Goal: Task Accomplishment & Management: Use online tool/utility

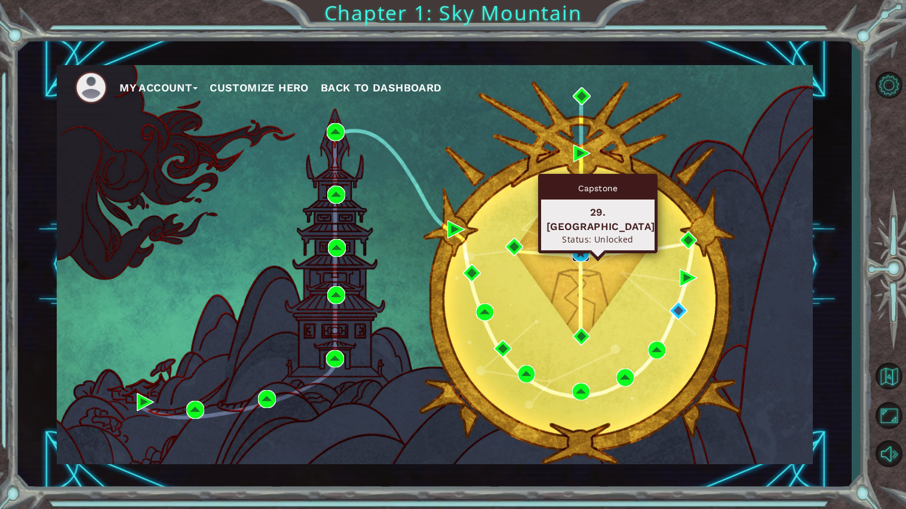
click at [576, 251] on img at bounding box center [581, 253] width 18 height 18
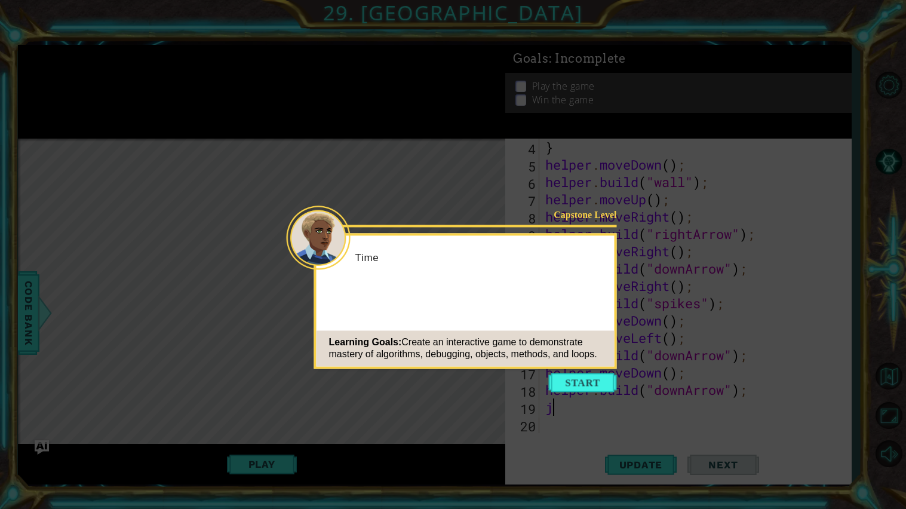
scroll to position [51, 0]
click at [588, 385] on button "Start" at bounding box center [583, 382] width 68 height 19
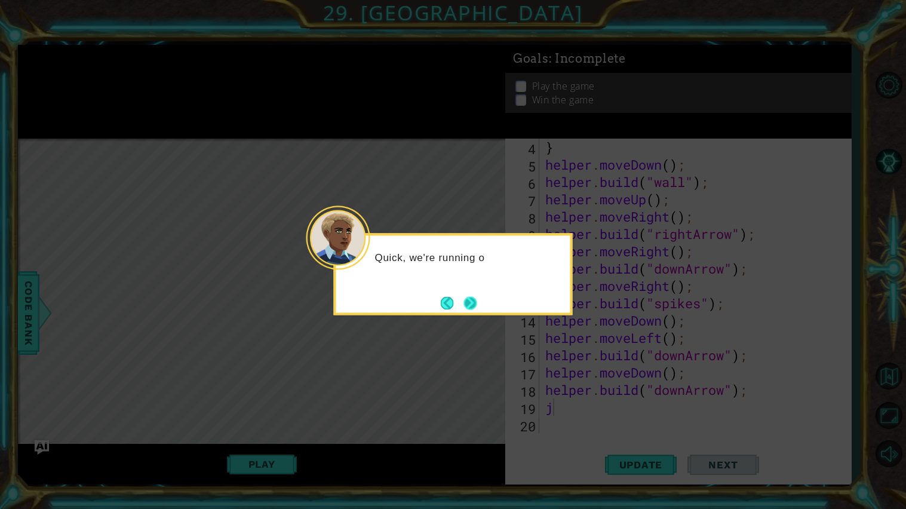
click at [473, 300] on button "Next" at bounding box center [469, 302] width 13 height 13
click at [469, 301] on button "Next" at bounding box center [470, 302] width 13 height 13
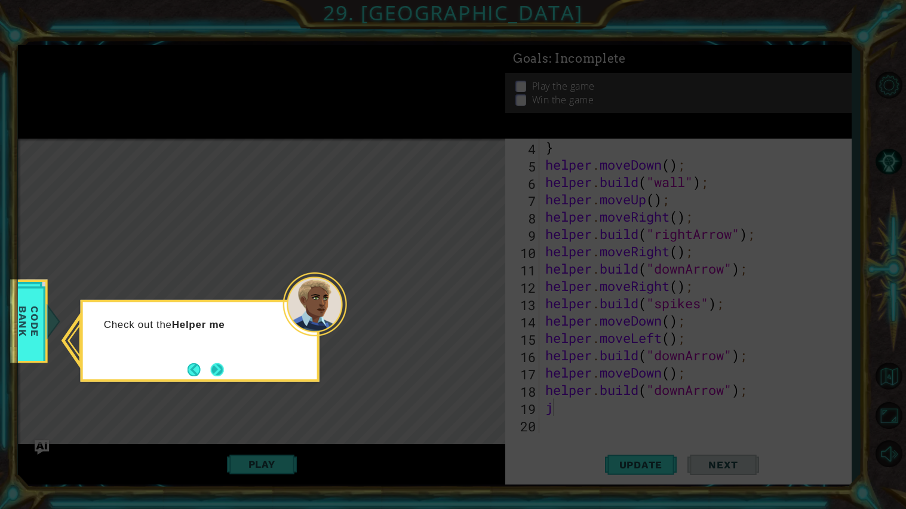
click at [224, 370] on button "Next" at bounding box center [217, 369] width 13 height 13
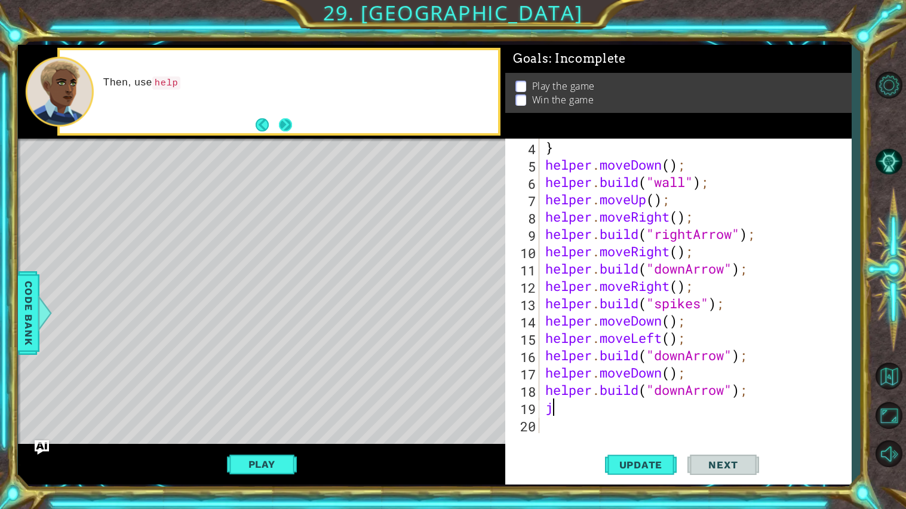
click at [284, 125] on button "Next" at bounding box center [285, 124] width 13 height 13
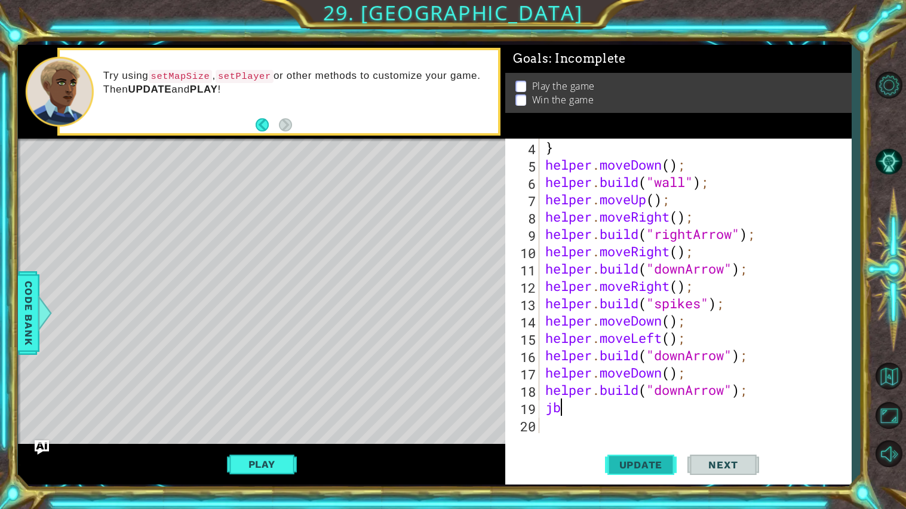
click at [664, 436] on span "Update" at bounding box center [640, 465] width 67 height 12
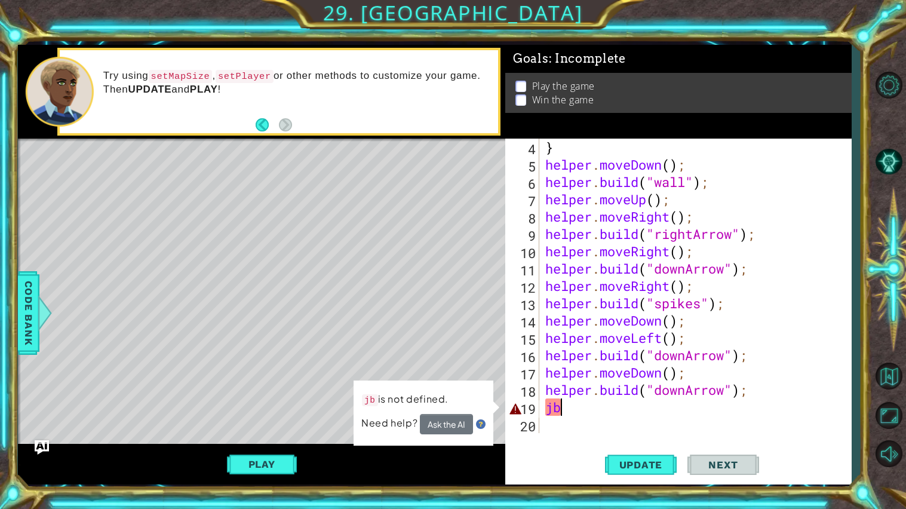
type textarea "j"
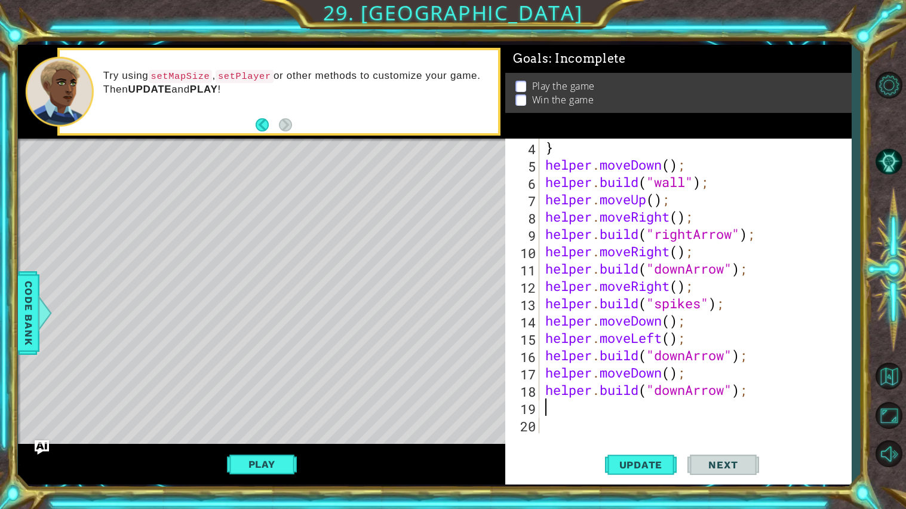
type textarea "[DOMAIN_NAME]("downArrow");"
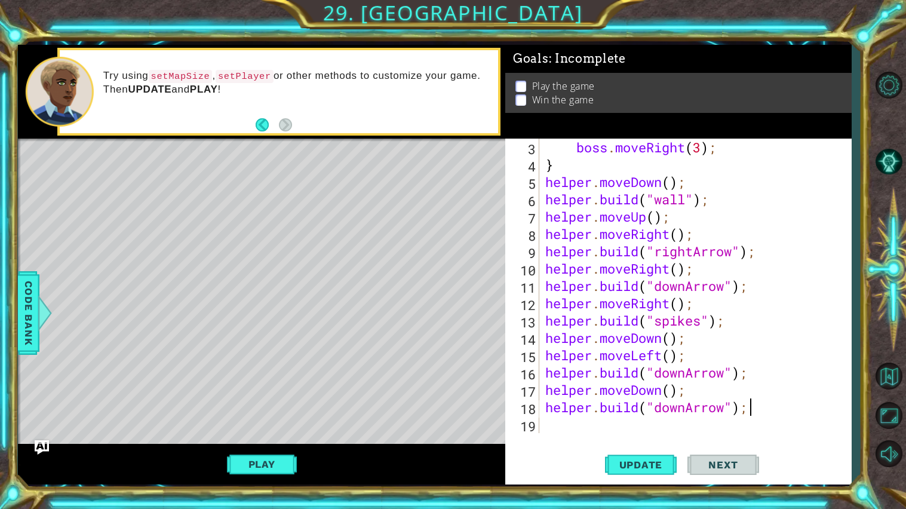
scroll to position [34, 0]
click at [591, 426] on div "boss . moveRight ( 3 ) ; } helper . moveDown ( ) ; helper . build ( "wall" ) ; …" at bounding box center [698, 303] width 311 height 329
click at [629, 436] on span "Update" at bounding box center [640, 465] width 67 height 12
type textarea "f"
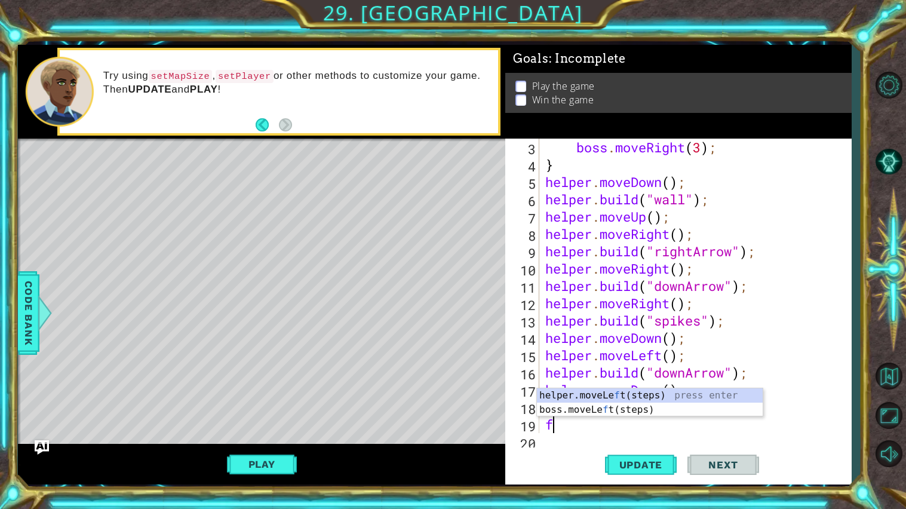
scroll to position [51, 0]
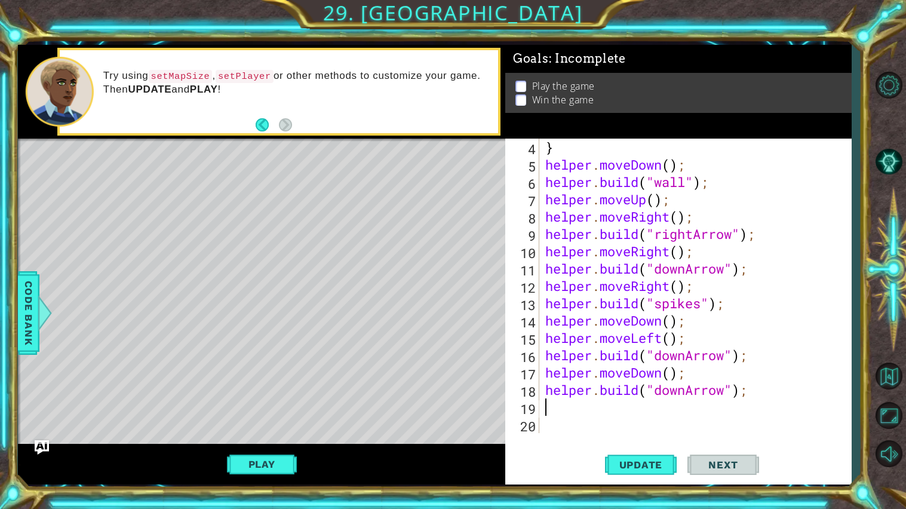
click at [882, 267] on div at bounding box center [888, 268] width 35 height 177
click at [651, 436] on button "Update" at bounding box center [641, 464] width 72 height 35
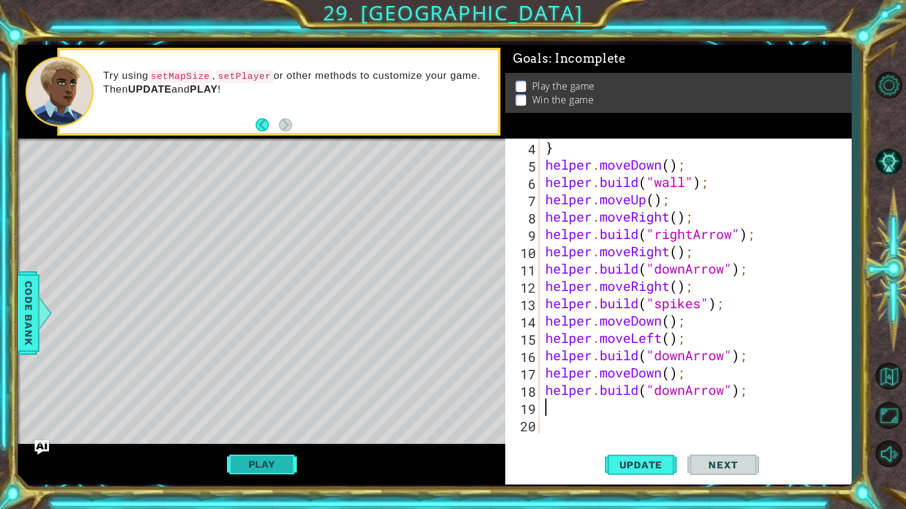
click at [251, 436] on button "Play" at bounding box center [262, 464] width 70 height 23
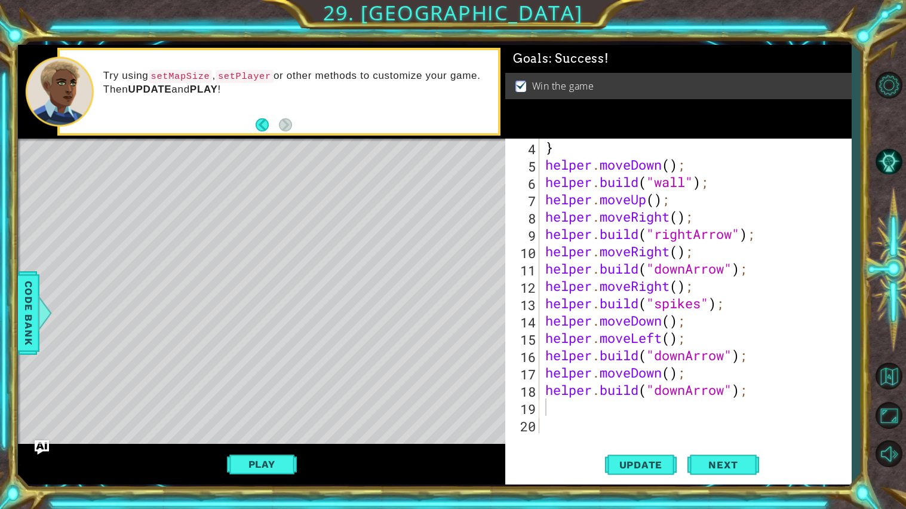
click at [564, 410] on div "} helper . moveDown ( ) ; helper . build ( "wall" ) ; helper . moveUp ( ) ; hel…" at bounding box center [698, 303] width 311 height 329
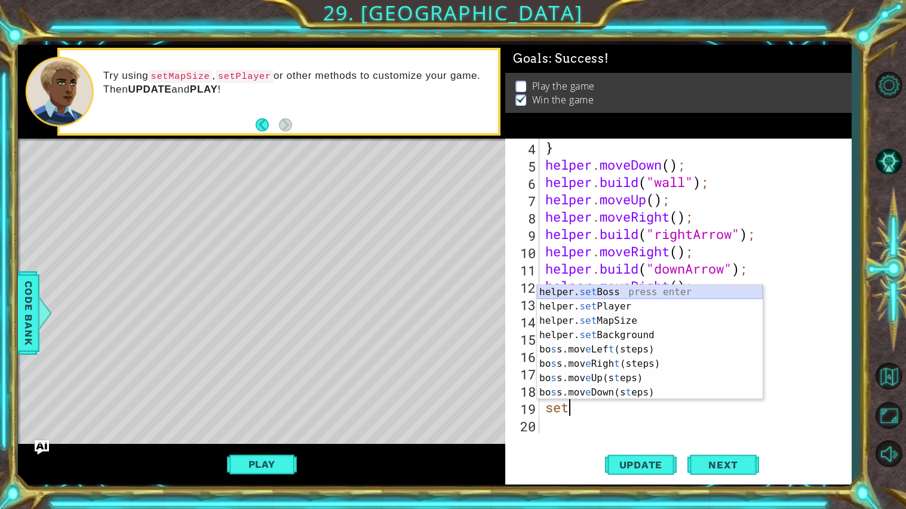
click at [610, 293] on div "helper. set Boss press enter helper. set Player press enter helper. set MapSize…" at bounding box center [650, 356] width 226 height 143
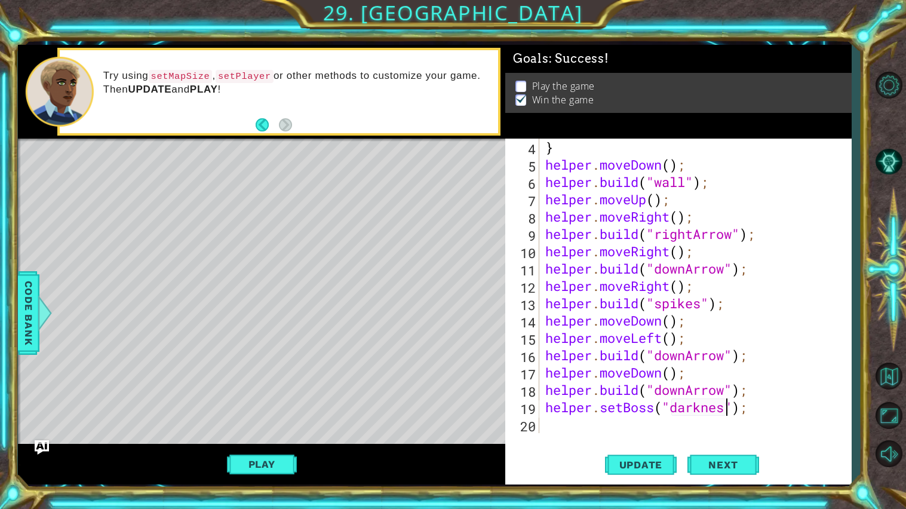
scroll to position [0, 8]
type textarea "helper.setBoss("darkness");"
click at [569, 427] on div "} helper . moveDown ( ) ; helper . build ( "wall" ) ; helper . moveUp ( ) ; hel…" at bounding box center [698, 303] width 311 height 329
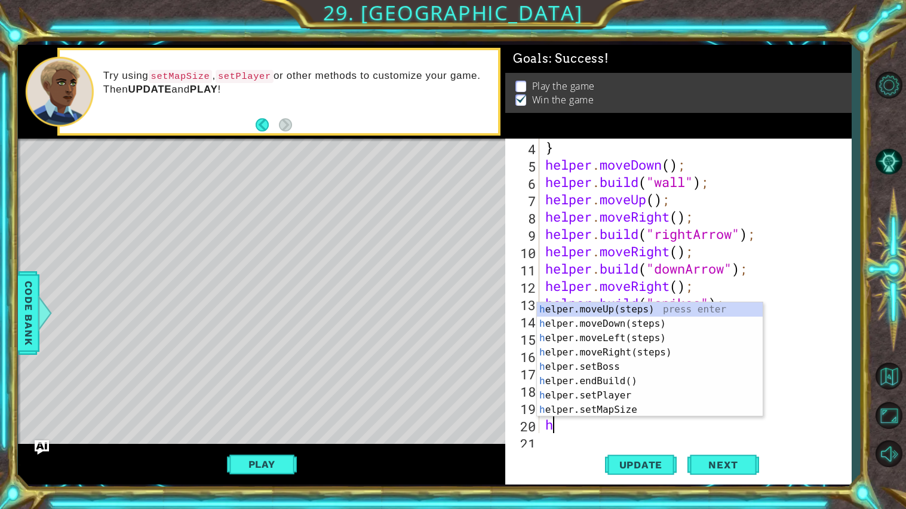
scroll to position [69, 0]
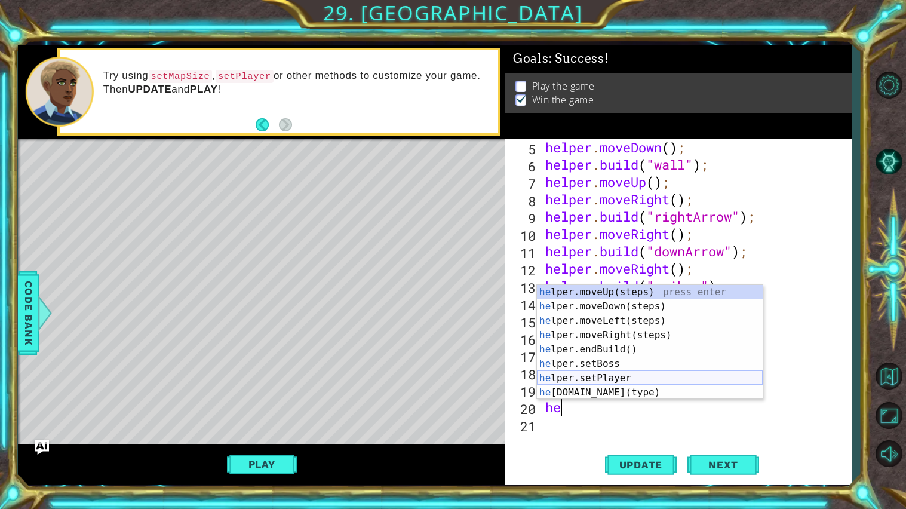
click at [623, 378] on div "he lper.moveUp(steps) press enter he lper.moveDown(steps) press enter he lper.m…" at bounding box center [650, 356] width 226 height 143
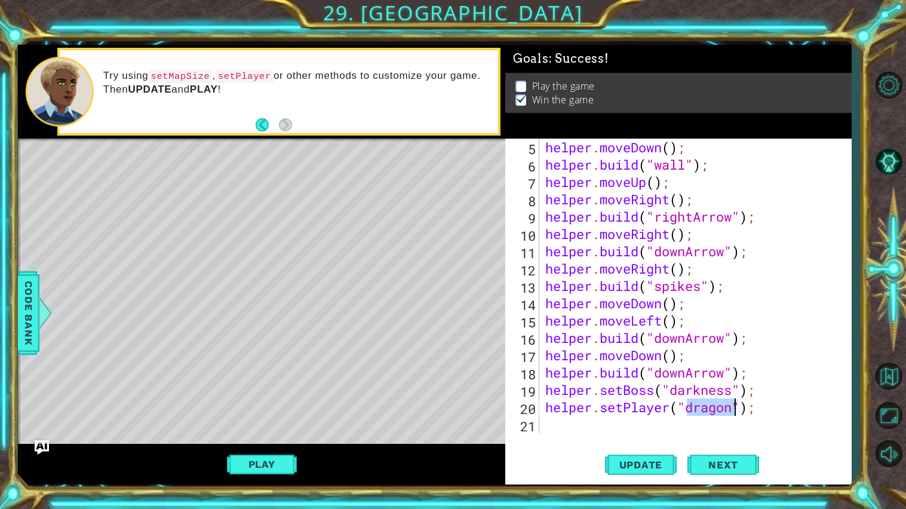
click at [11, 310] on div "1 ההההההההההההההההההההההההההההההההההההההההההההההההההההההההההההההההההההההההההההה…" at bounding box center [453, 254] width 906 height 509
click at [38, 312] on div at bounding box center [45, 313] width 15 height 36
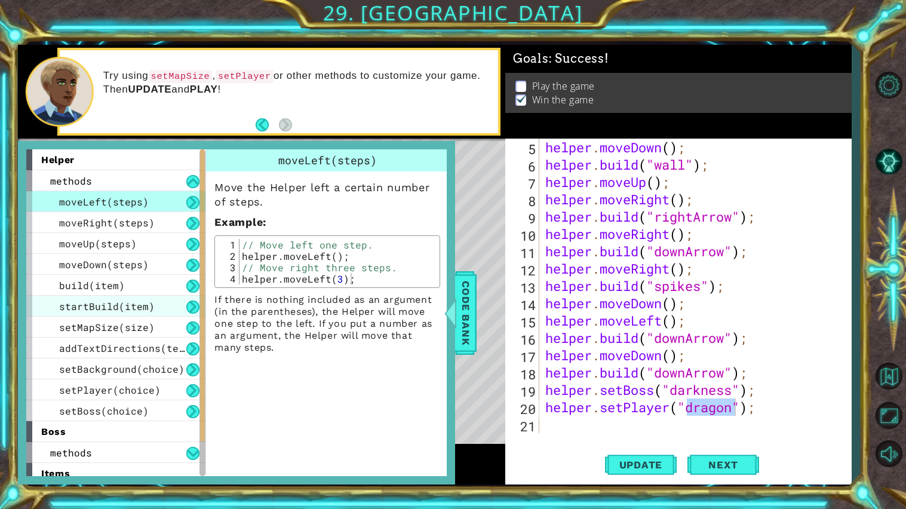
click at [116, 300] on span "startBuild(item)" at bounding box center [107, 306] width 96 height 13
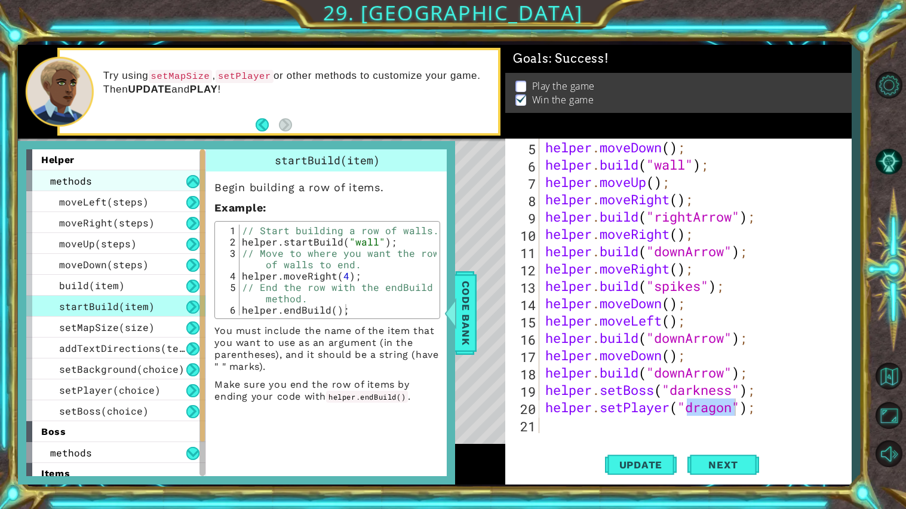
scroll to position [90, 0]
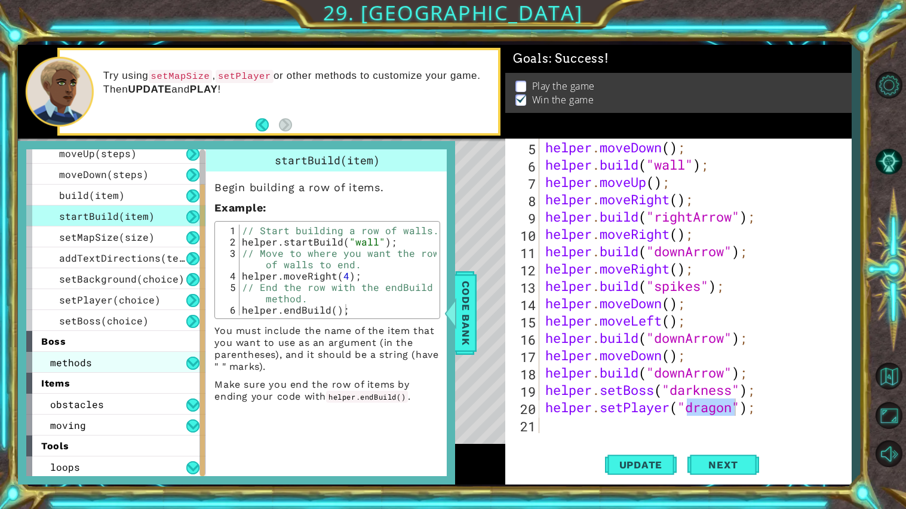
click at [112, 364] on div "methods" at bounding box center [115, 362] width 179 height 21
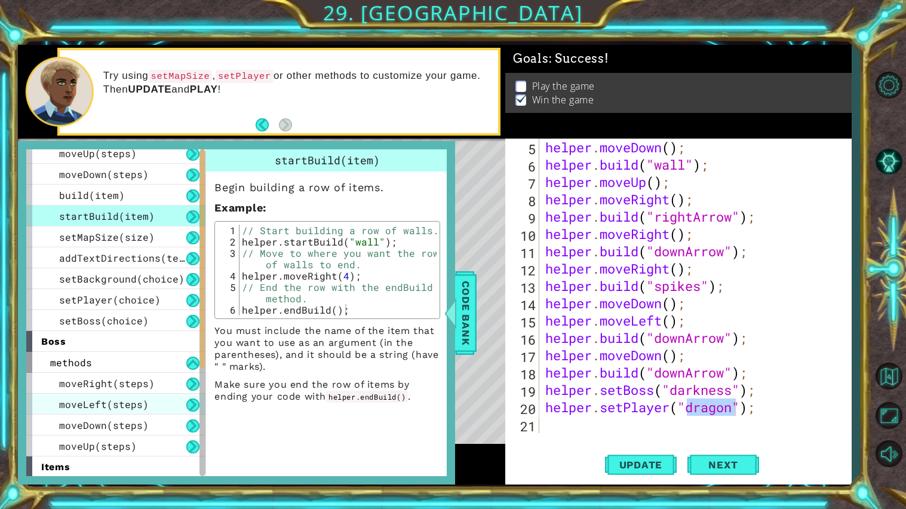
scroll to position [0, 0]
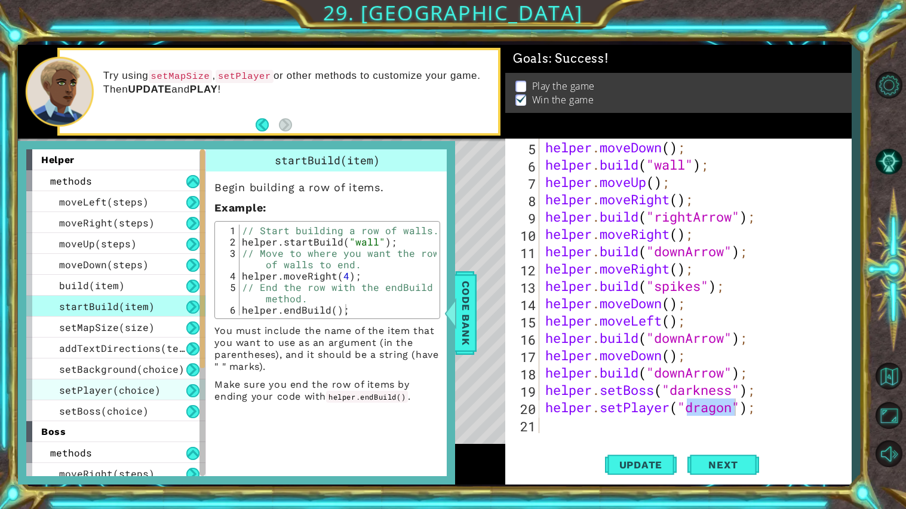
click at [127, 394] on span "setPlayer(choice)" at bounding box center [109, 389] width 101 height 13
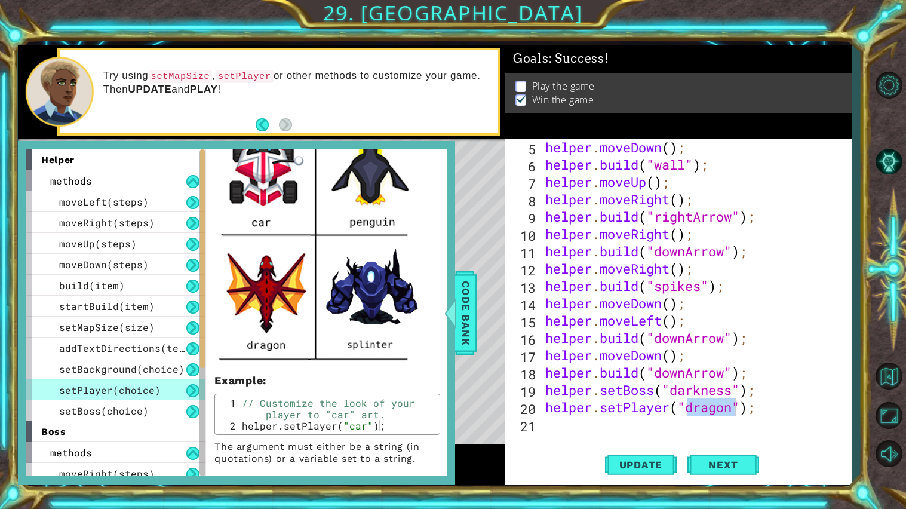
scroll to position [392, 0]
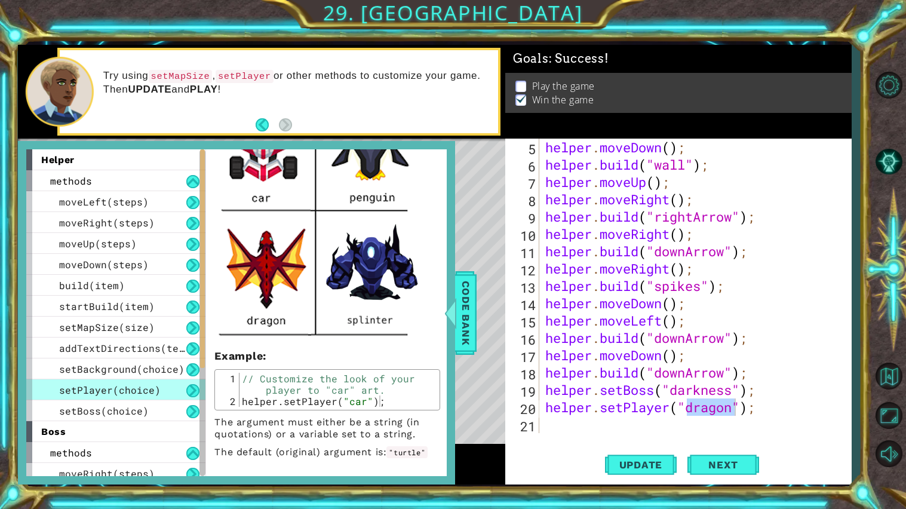
click at [736, 405] on div "helper . moveDown ( ) ; helper . build ( "wall" ) ; helper . moveUp ( ) ; helpe…" at bounding box center [695, 286] width 305 height 294
type textarea "helper.setPlayer("splinter");"
click at [651, 436] on span "Update" at bounding box center [640, 465] width 67 height 12
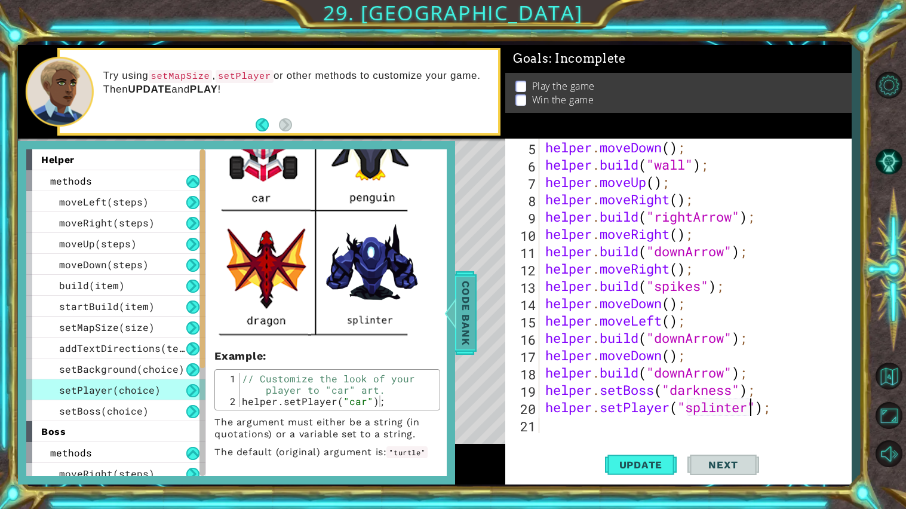
click at [466, 319] on span "Code Bank" at bounding box center [465, 312] width 19 height 73
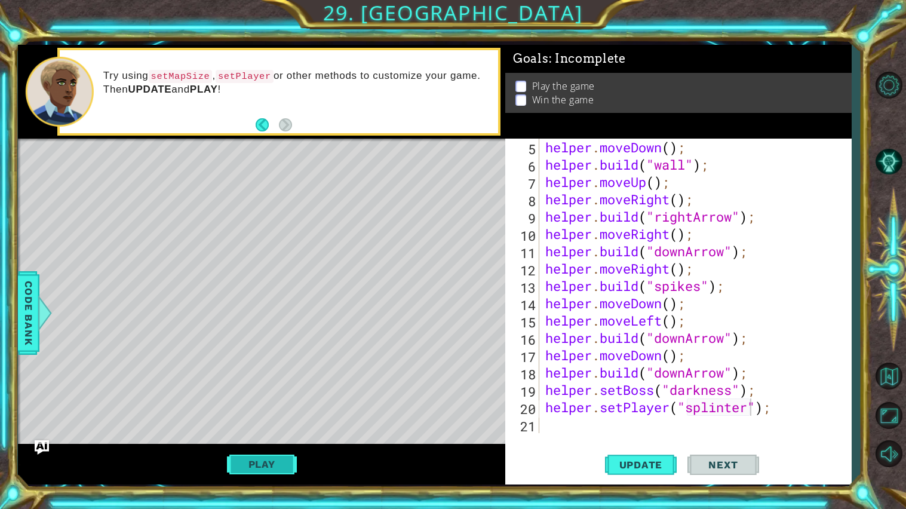
click at [278, 436] on button "Play" at bounding box center [262, 464] width 70 height 23
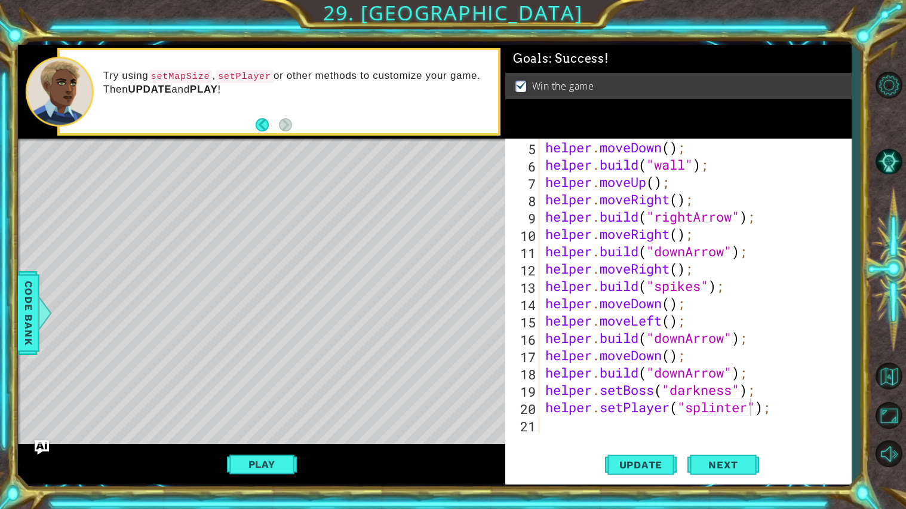
click at [564, 426] on div "helper . moveDown ( ) ; helper . build ( "wall" ) ; helper . moveUp ( ) ; helpe…" at bounding box center [698, 303] width 311 height 329
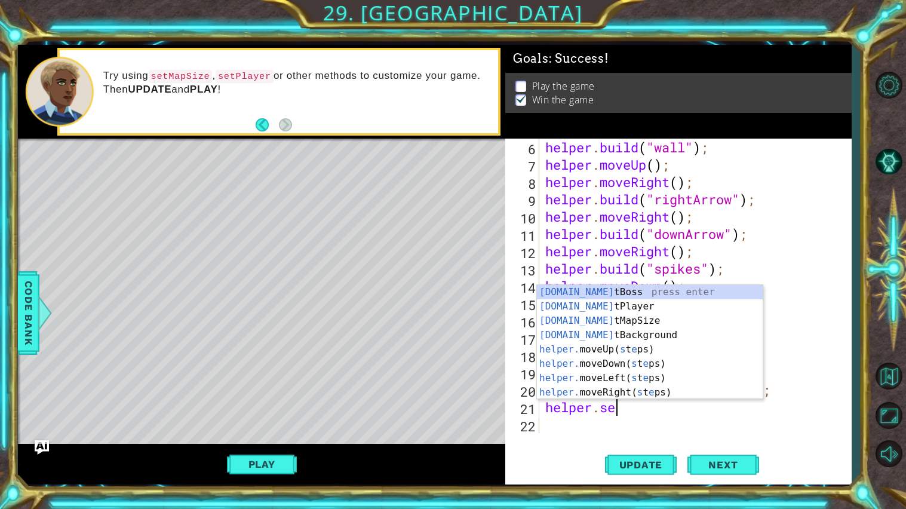
scroll to position [0, 2]
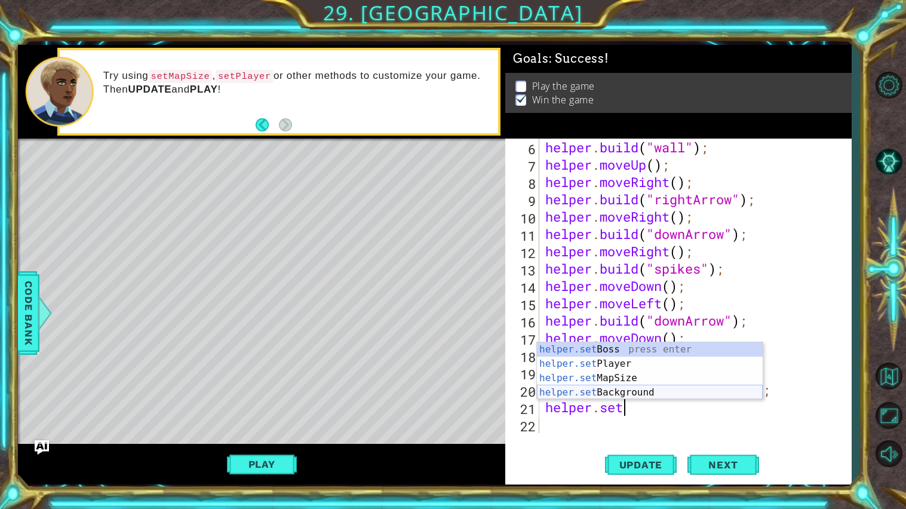
click at [676, 392] on div "helper.set Boss press enter helper.set Player press enter helper.set MapSize pr…" at bounding box center [650, 385] width 226 height 86
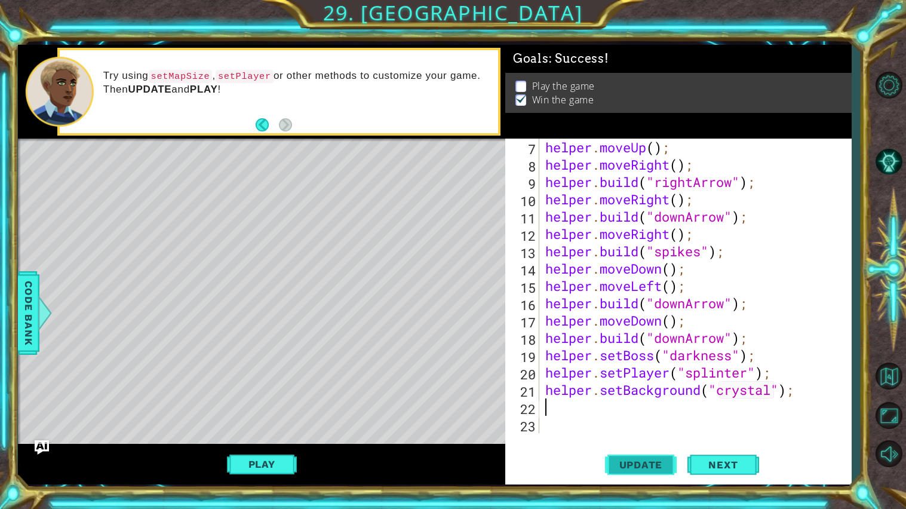
scroll to position [86, 0]
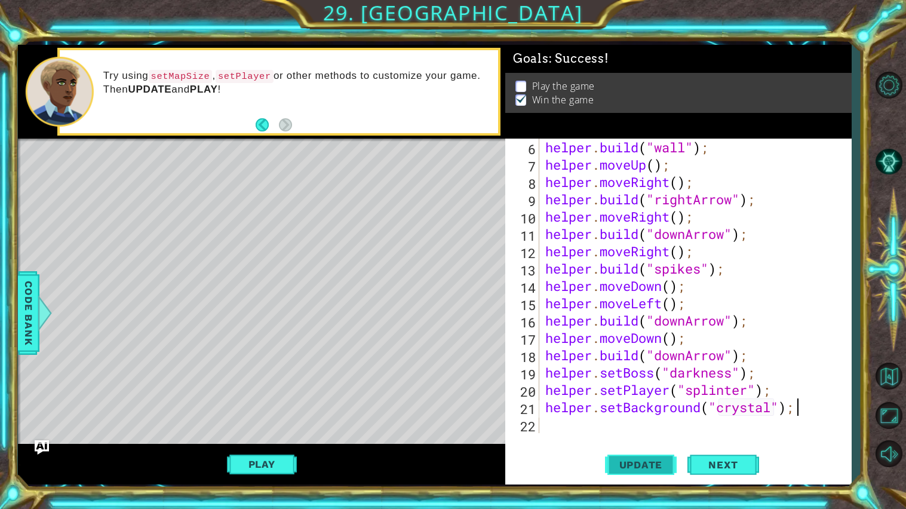
type textarea "helper.setBackground("crystal");"
click at [635, 436] on span "Update" at bounding box center [640, 465] width 67 height 12
click at [879, 255] on div at bounding box center [888, 268] width 35 height 177
click at [630, 436] on span "Update" at bounding box center [640, 465] width 67 height 12
click at [284, 436] on button "Play" at bounding box center [262, 464] width 70 height 23
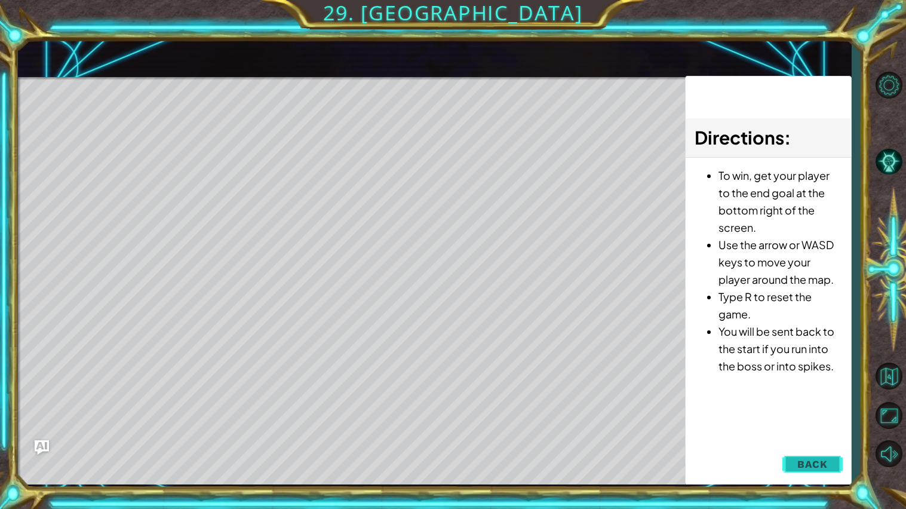
click at [797, 436] on button "Back" at bounding box center [812, 464] width 60 height 24
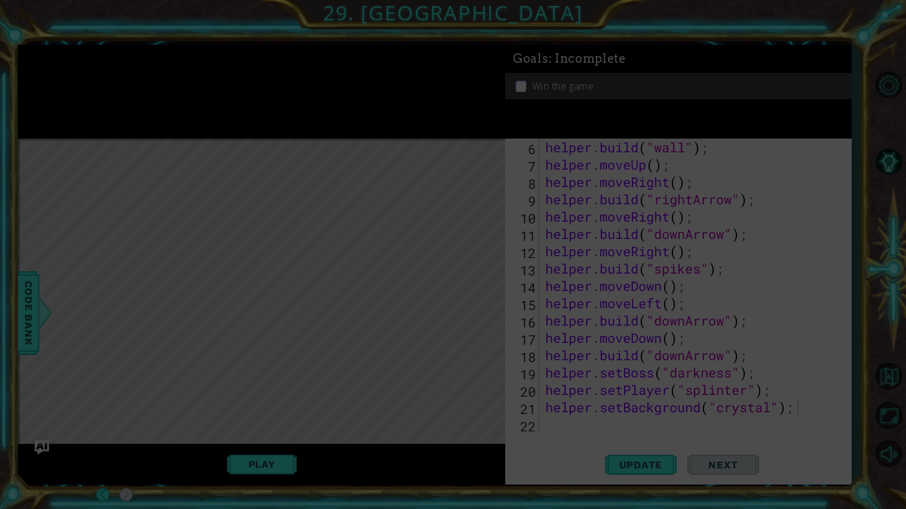
click at [552, 427] on icon at bounding box center [453, 254] width 906 height 509
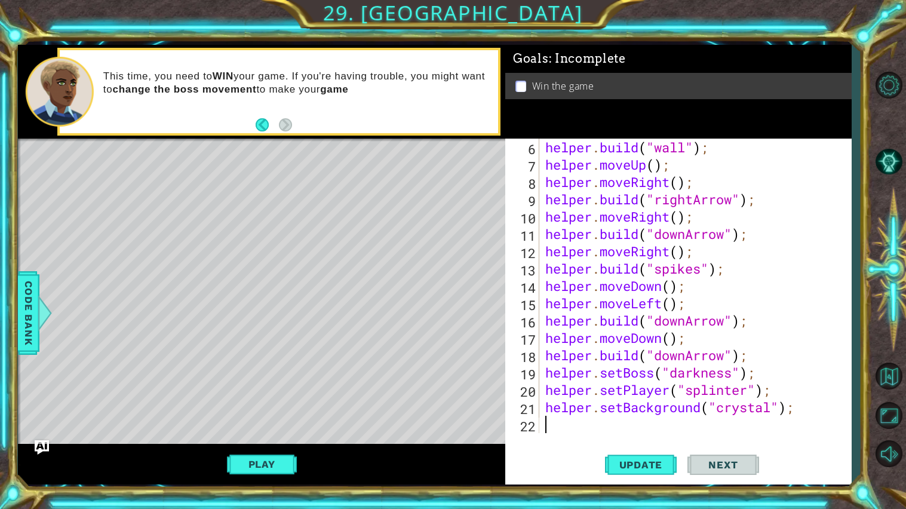
click at [605, 430] on div "helper . build ( "wall" ) ; helper . moveUp ( ) ; helper . moveRight ( ) ; help…" at bounding box center [698, 303] width 311 height 329
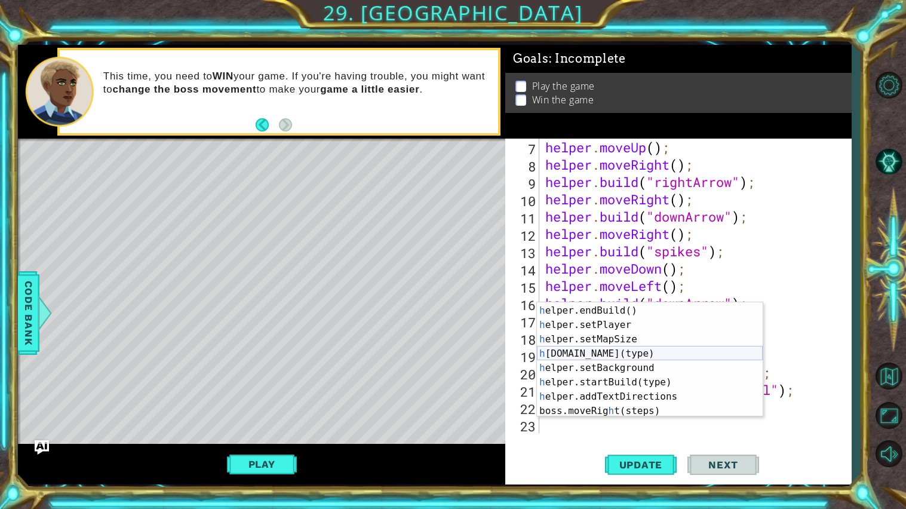
scroll to position [83, 0]
click at [594, 372] on div "h elper.setBoss press enter h elper.endBuild() press enter h elper.setPlayer pr…" at bounding box center [650, 361] width 226 height 143
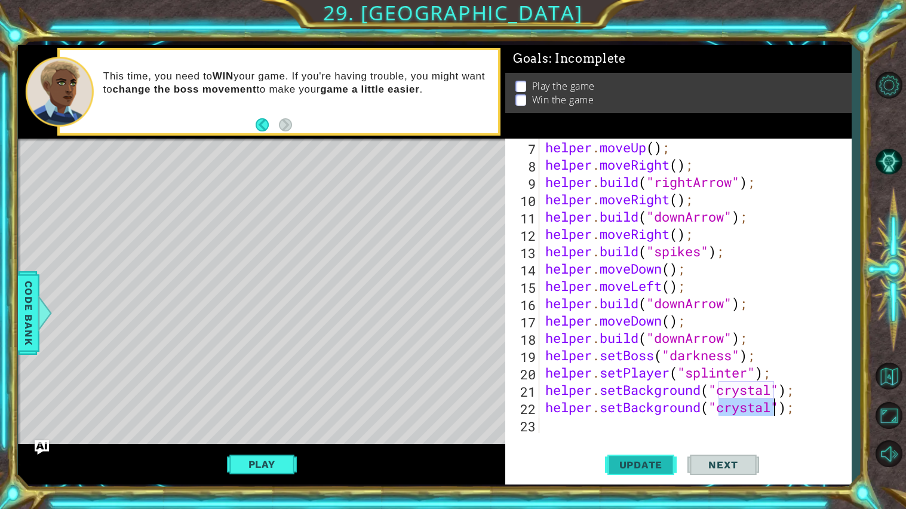
type textarea "helper.setBackground("crystal");"
click at [659, 436] on span "Update" at bounding box center [640, 465] width 67 height 12
drag, startPoint x: 809, startPoint y: 410, endPoint x: 593, endPoint y: 411, distance: 215.5
click at [593, 411] on div "helper . moveUp ( ) ; helper . moveRight ( ) ; helper . build ( "rightArrow" ) …" at bounding box center [698, 303] width 311 height 329
type textarea "helper"
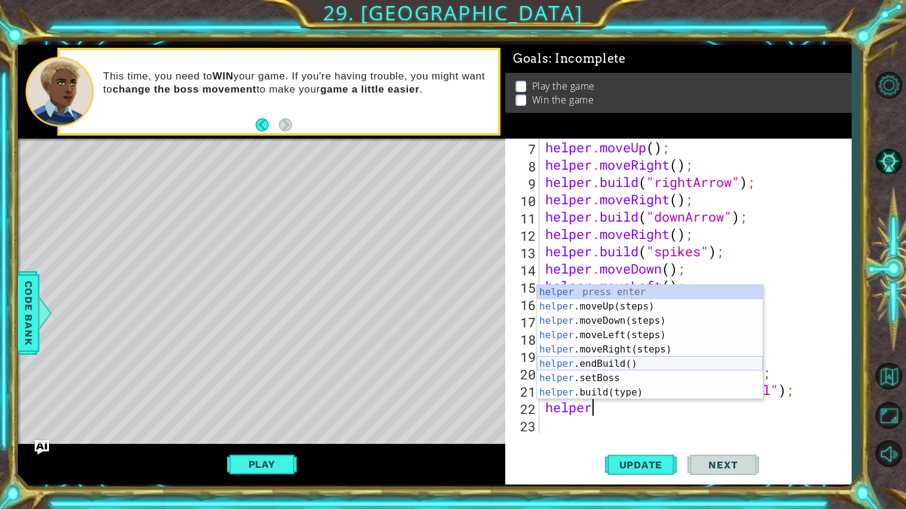
scroll to position [0, 0]
click at [605, 305] on div "helper press enter helper .moveUp(steps) press enter helper .moveDown(steps) pr…" at bounding box center [650, 356] width 226 height 143
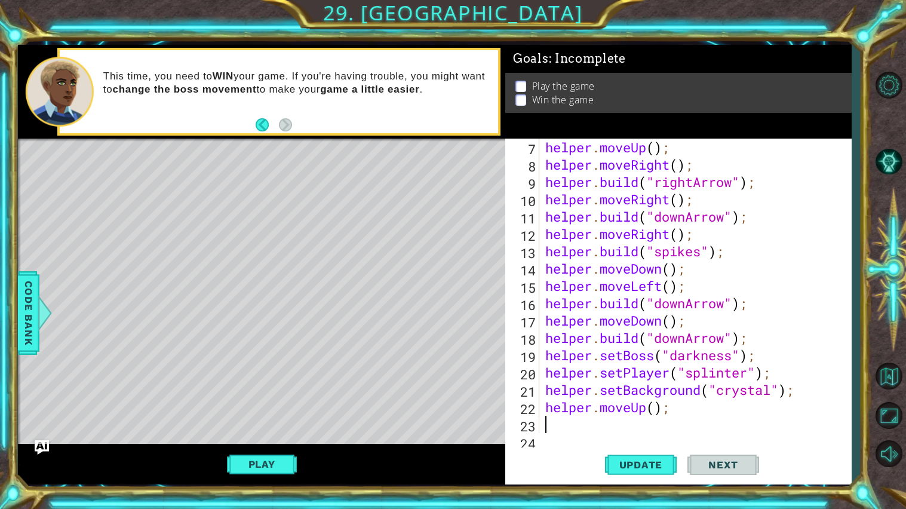
scroll to position [121, 0]
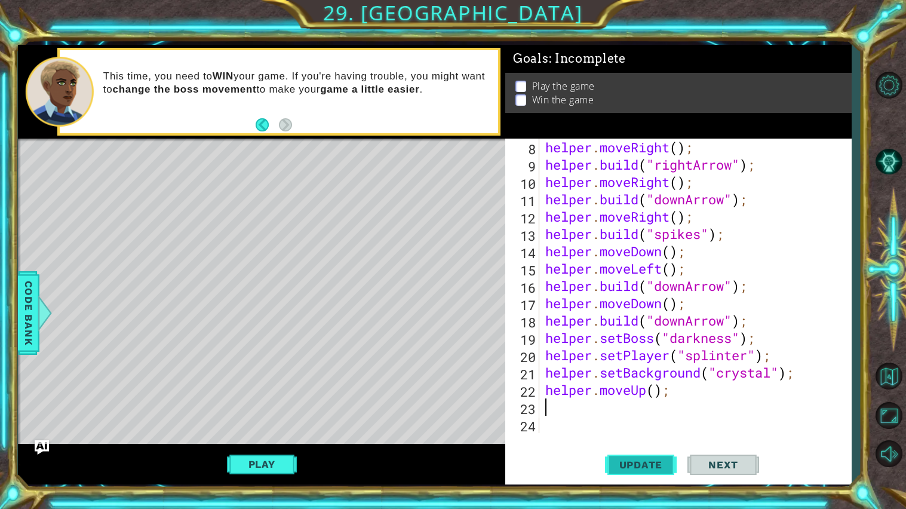
click at [633, 436] on span "Update" at bounding box center [640, 465] width 67 height 12
click at [290, 436] on button "Play" at bounding box center [262, 464] width 70 height 23
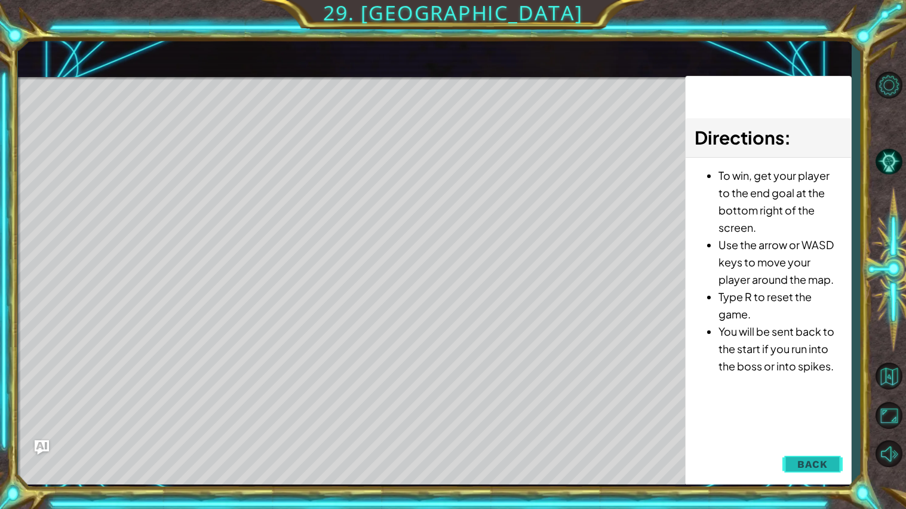
click at [802, 436] on button "Back" at bounding box center [812, 464] width 60 height 24
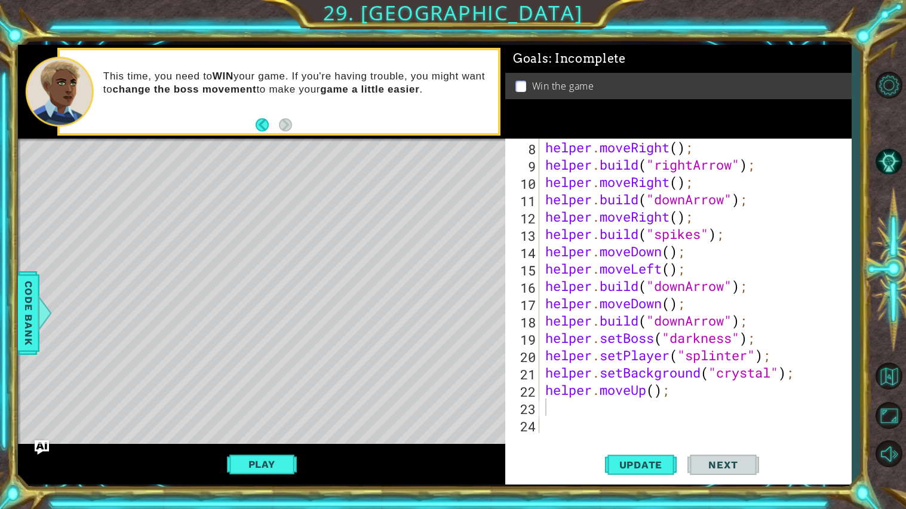
click at [677, 393] on div "helper . moveRight ( ) ; helper . build ( "rightArrow" ) ; helper . moveRight (…" at bounding box center [698, 303] width 311 height 329
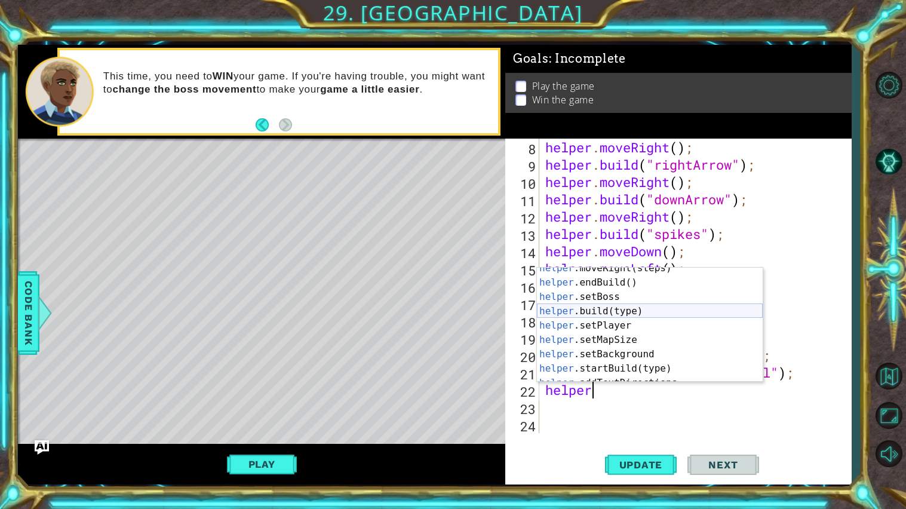
scroll to position [71, 0]
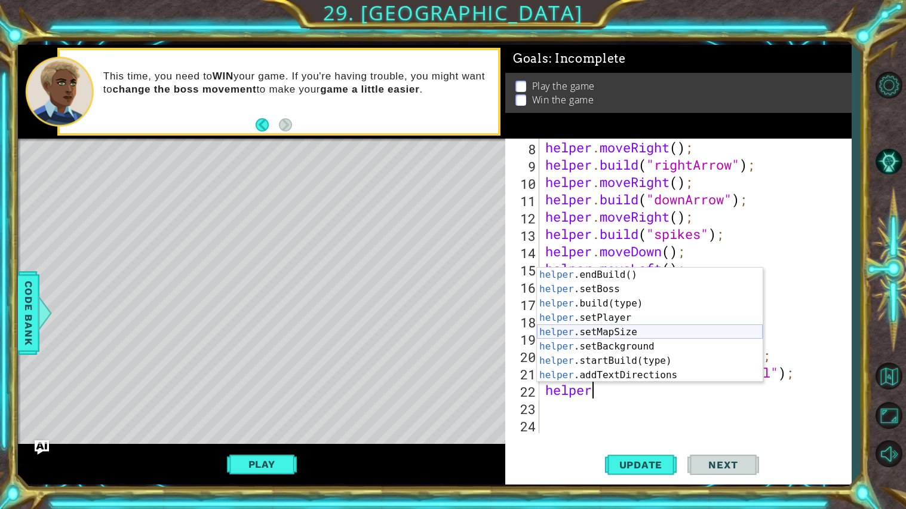
click at [586, 333] on div "helper .endBuild() press enter helper .setBoss press enter helper .build(type) …" at bounding box center [650, 338] width 226 height 143
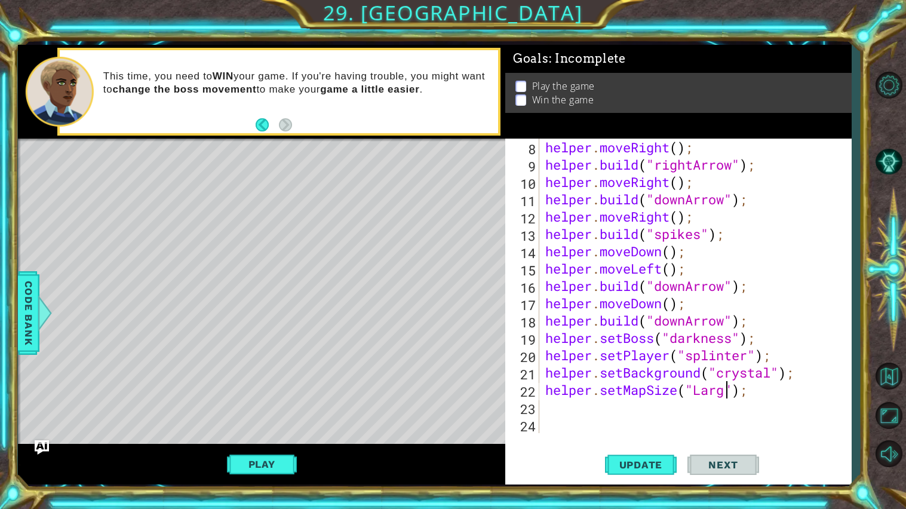
scroll to position [0, 8]
type textarea "helper.setMapSize("Large");"
click at [657, 436] on button "Update" at bounding box center [641, 464] width 72 height 35
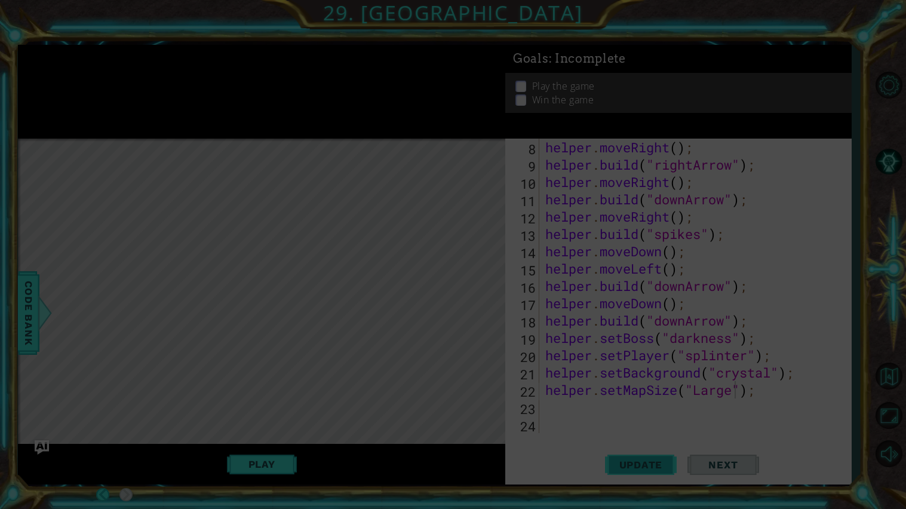
click at [657, 436] on icon at bounding box center [453, 254] width 906 height 509
click at [655, 436] on icon at bounding box center [453, 254] width 906 height 509
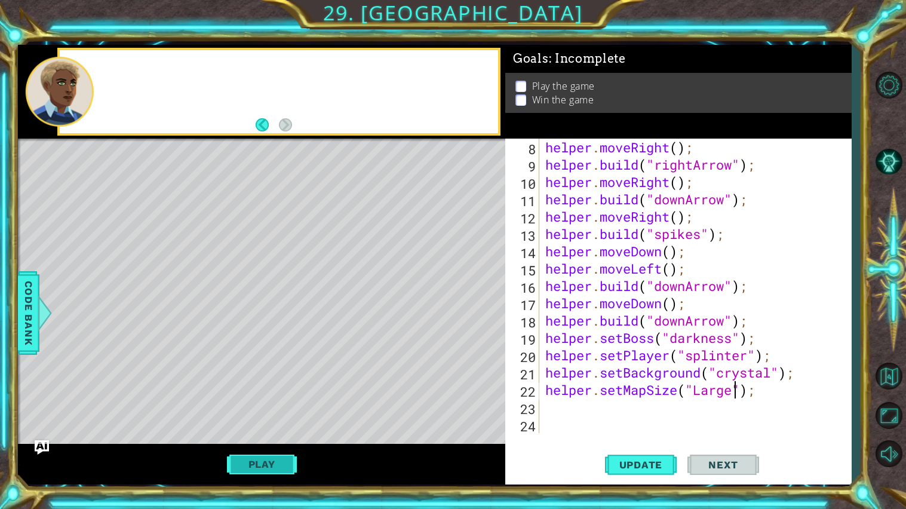
click at [274, 436] on button "Play" at bounding box center [262, 464] width 70 height 23
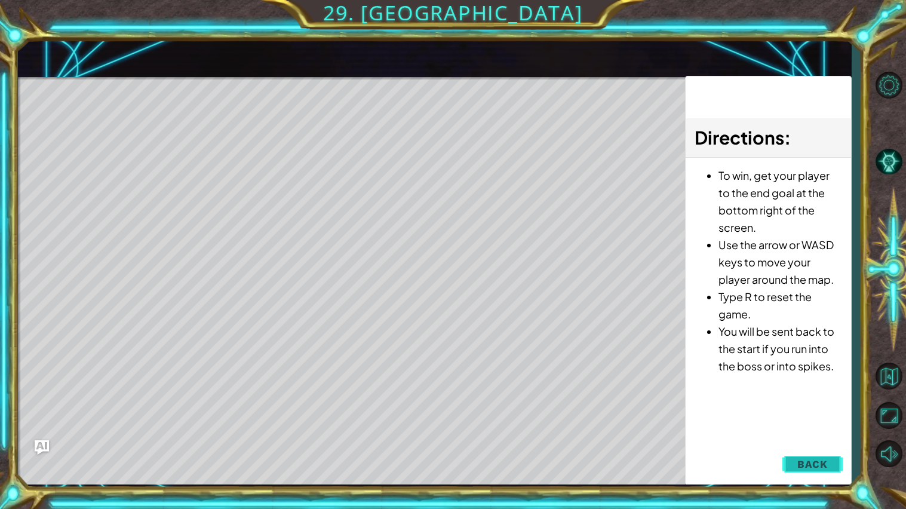
click at [798, 436] on span "Back" at bounding box center [812, 464] width 30 height 12
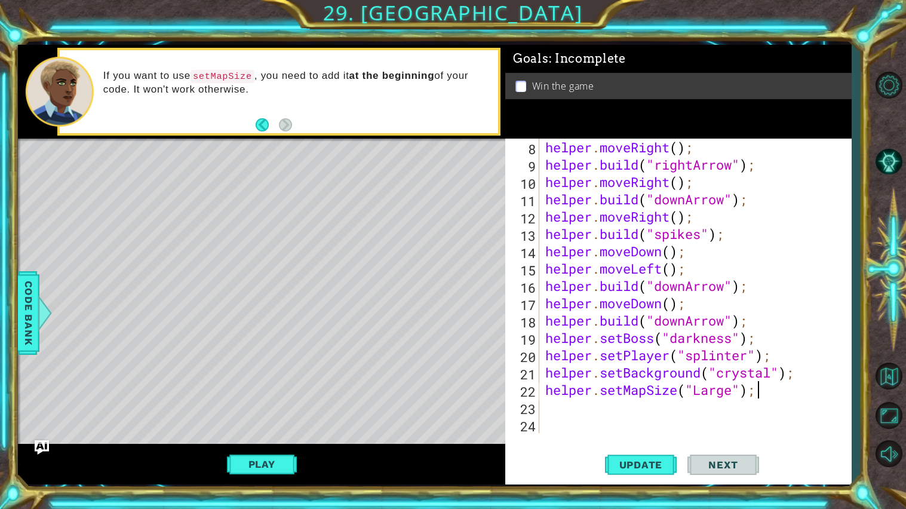
drag, startPoint x: 764, startPoint y: 392, endPoint x: 545, endPoint y: 390, distance: 219.1
click at [546, 390] on div "helper . moveRight ( ) ; helper . build ( "rightArrow" ) ; helper . moveRight (…" at bounding box center [698, 303] width 311 height 329
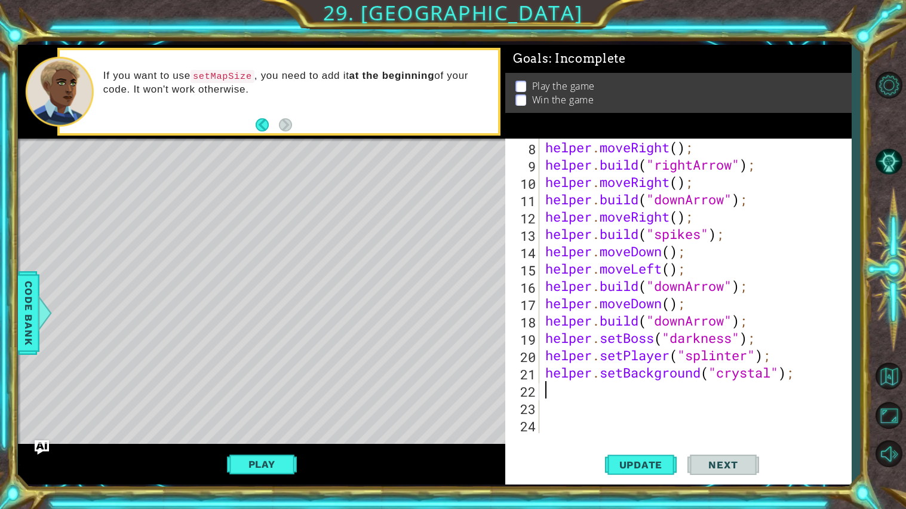
scroll to position [0, 0]
click at [653, 436] on button "Update" at bounding box center [641, 464] width 72 height 35
click at [271, 436] on button "Play" at bounding box center [262, 464] width 70 height 23
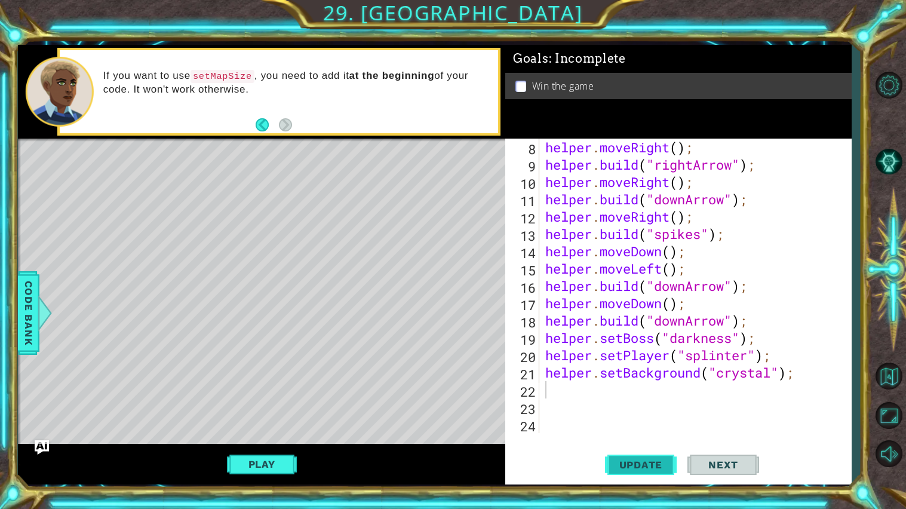
click at [633, 436] on span "Update" at bounding box center [640, 465] width 67 height 12
type textarea "helper.setBackground("crystal");"
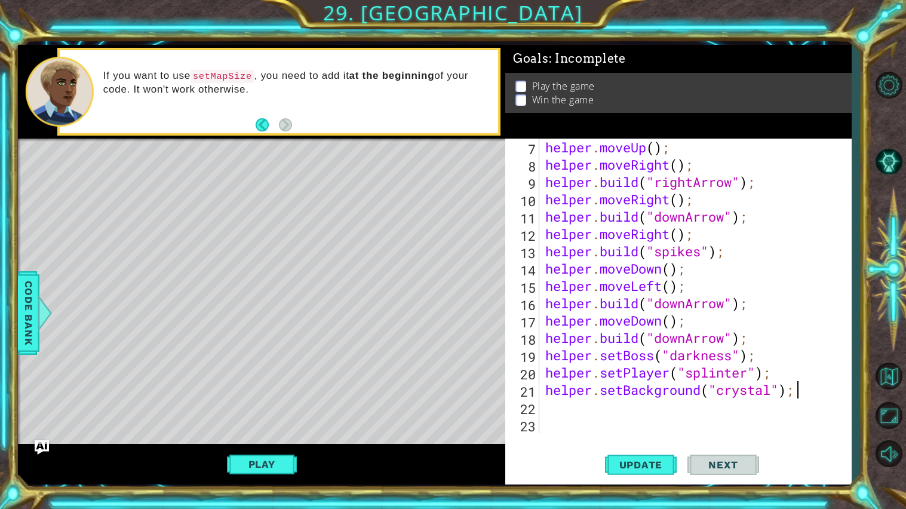
scroll to position [104, 0]
click at [583, 423] on div "helper . moveUp ( ) ; helper . moveRight ( ) ; helper . build ( "rightArrow" ) …" at bounding box center [698, 303] width 311 height 329
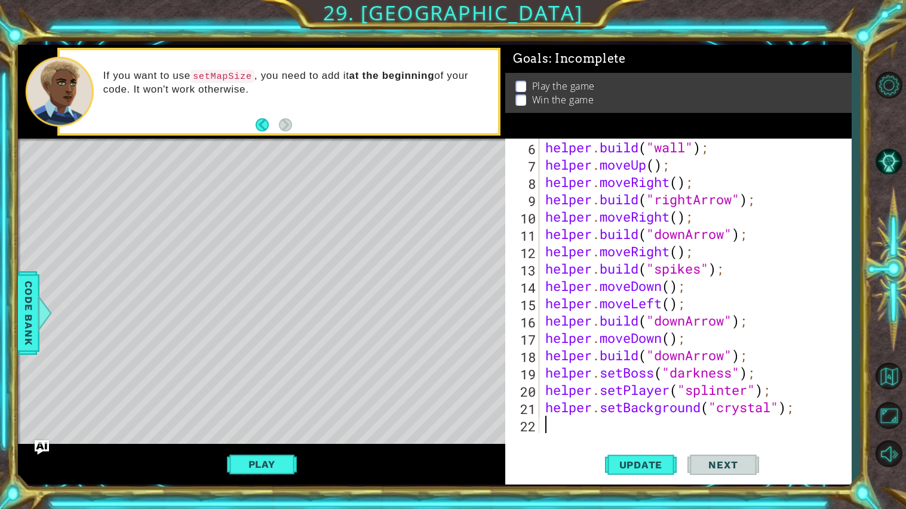
type textarea "helper.setBackground("crystal");"
click at [890, 263] on div at bounding box center [888, 268] width 35 height 177
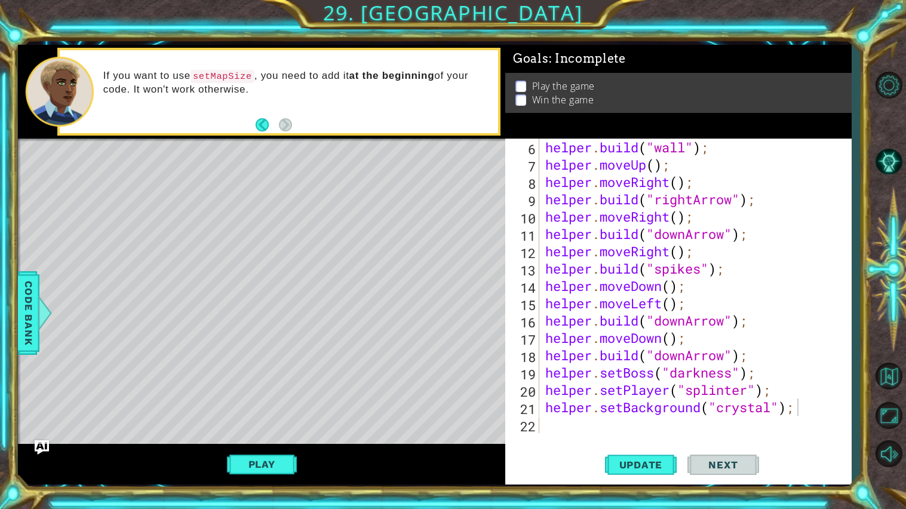
click at [890, 263] on div at bounding box center [888, 268] width 35 height 177
click at [882, 248] on div at bounding box center [888, 268] width 35 height 177
click at [891, 290] on div at bounding box center [888, 268] width 35 height 177
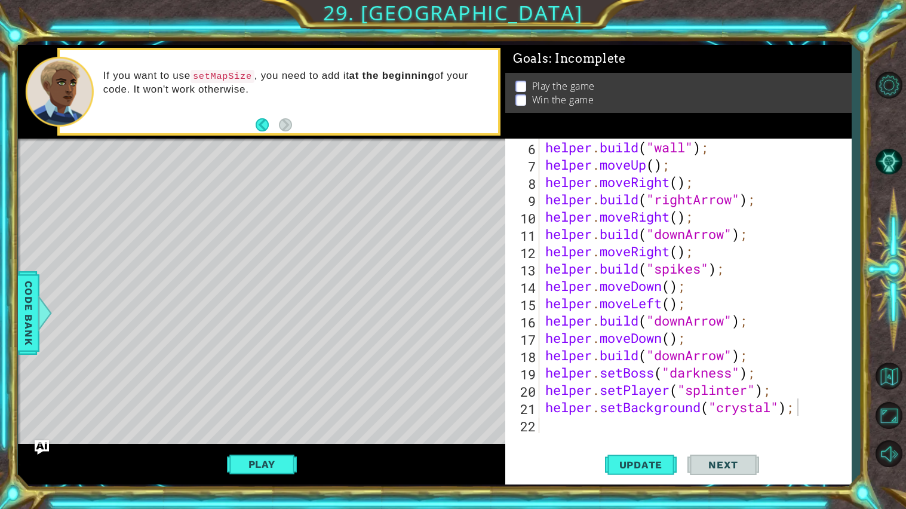
click at [905, 324] on div at bounding box center [888, 268] width 35 height 177
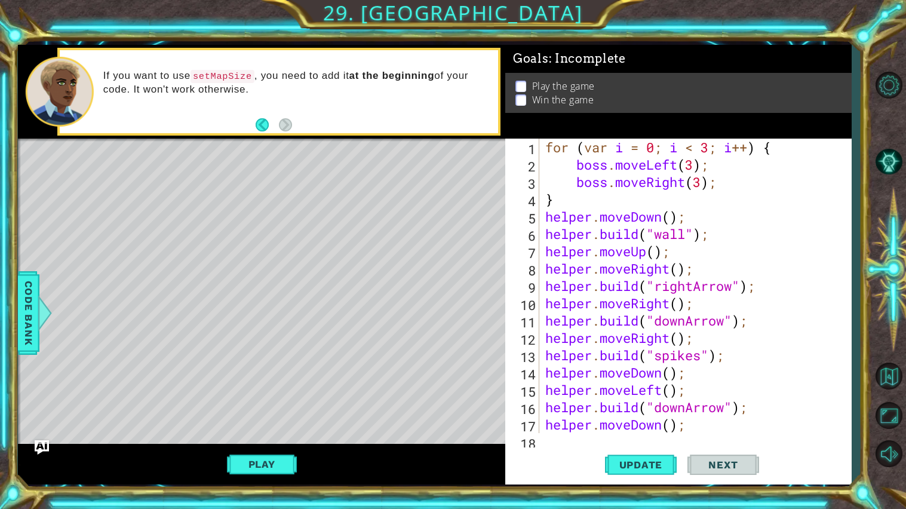
scroll to position [0, 0]
click at [887, 233] on div at bounding box center [888, 268] width 35 height 177
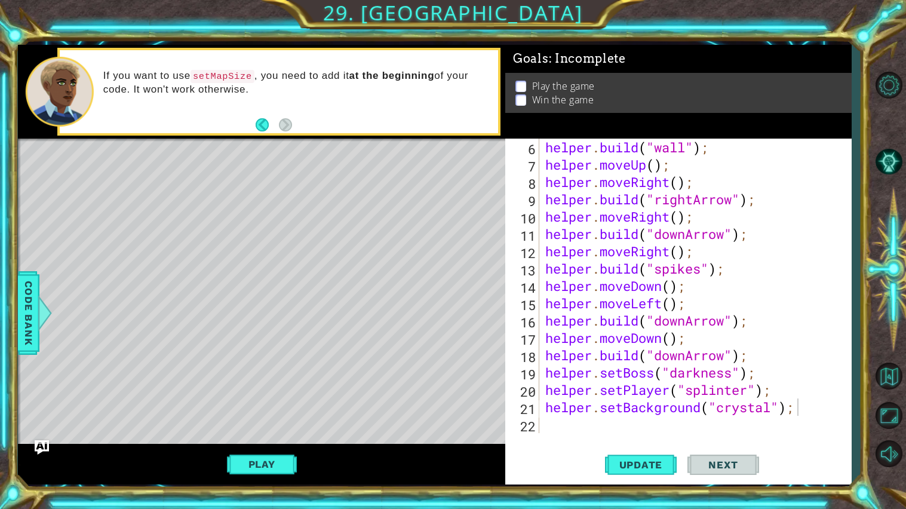
scroll to position [86, 0]
click at [875, 256] on div at bounding box center [888, 268] width 35 height 177
click at [660, 436] on span "Update" at bounding box center [640, 465] width 67 height 12
click at [281, 436] on button "Play" at bounding box center [262, 464] width 70 height 23
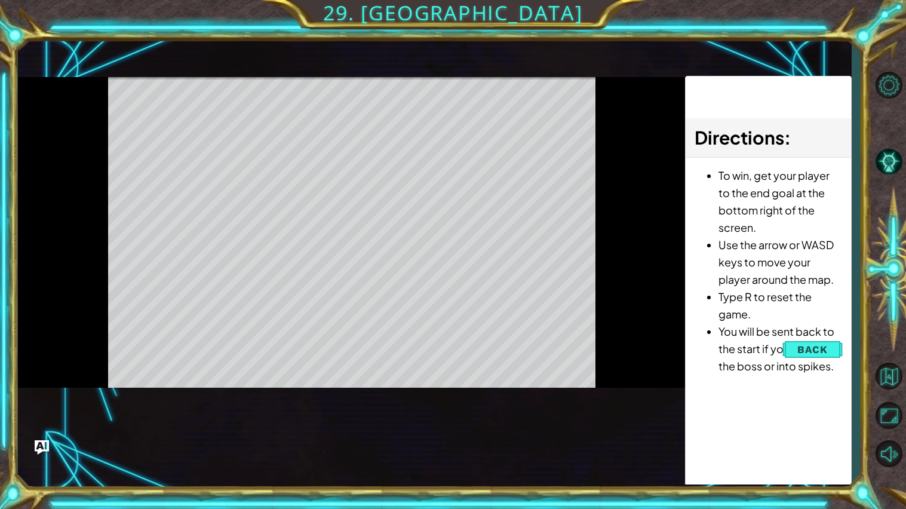
click at [281, 436] on div "helper methods moveLeft(steps) moveRight(steps) moveUp(steps) moveDown(steps) b…" at bounding box center [434, 264] width 833 height 439
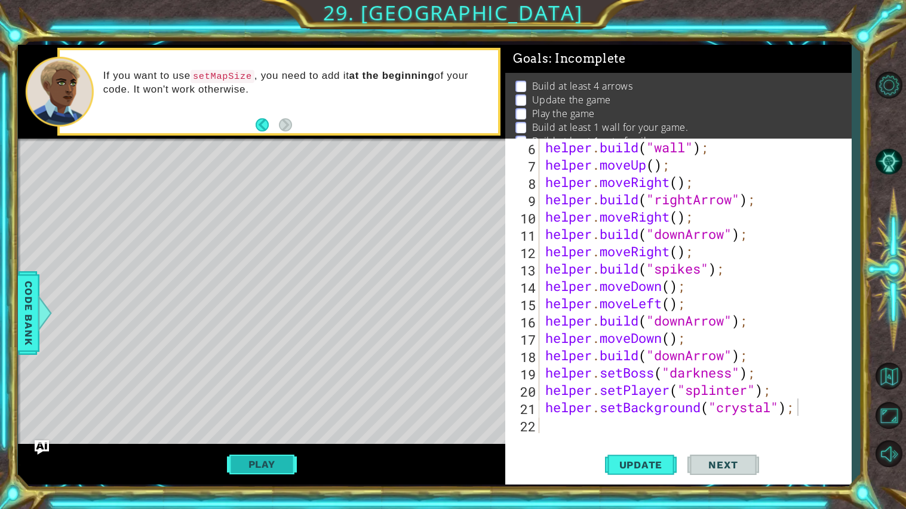
click at [117, 429] on div "helper methods moveLeft(steps) moveRight(steps) moveUp(steps) moveDown(steps) b…" at bounding box center [434, 264] width 833 height 439
click at [268, 436] on button "Play" at bounding box center [262, 464] width 70 height 23
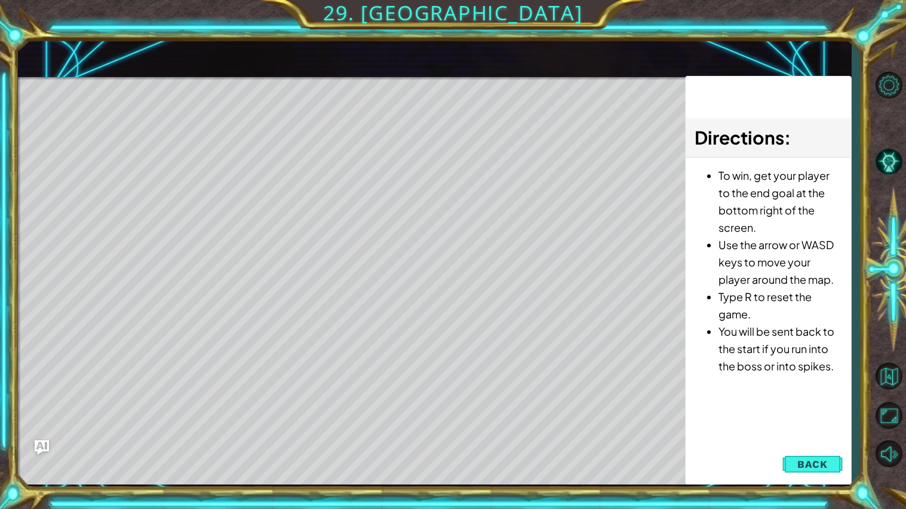
click at [807, 436] on span "Back" at bounding box center [812, 464] width 30 height 12
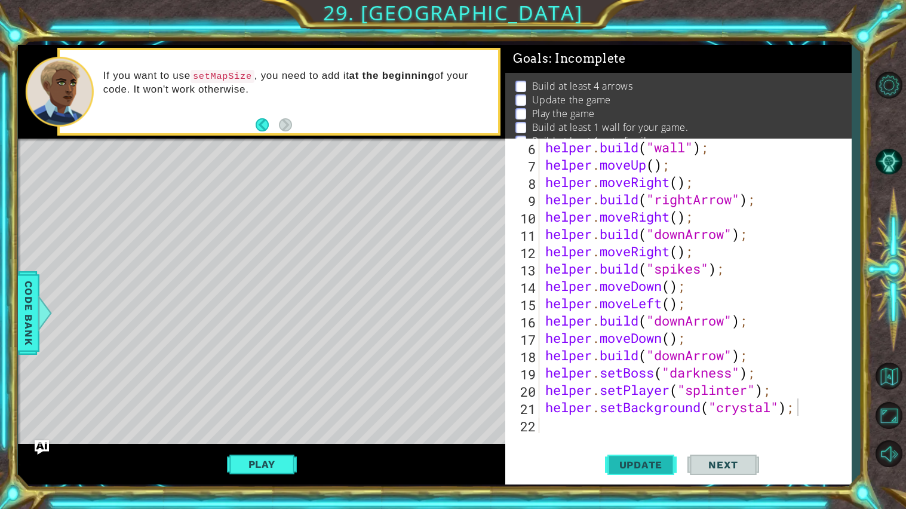
click at [651, 436] on span "Update" at bounding box center [640, 465] width 67 height 12
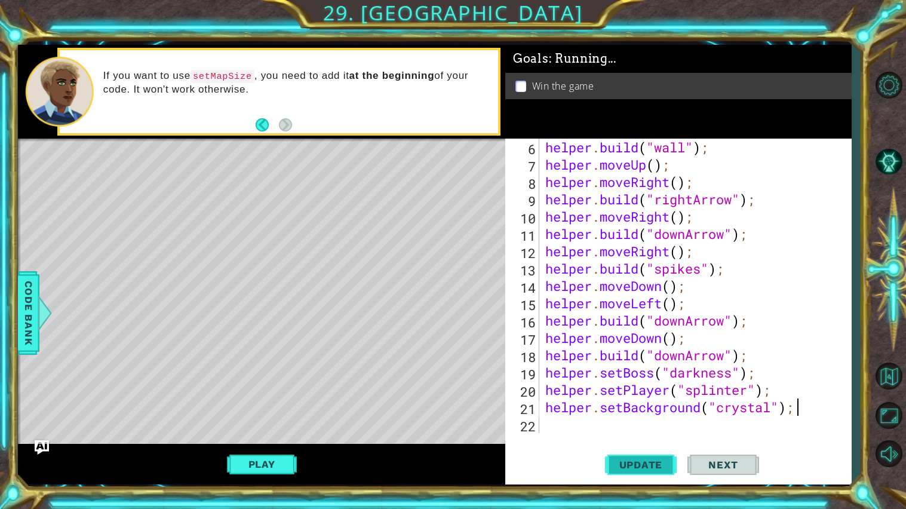
click at [651, 436] on span "Update" at bounding box center [640, 465] width 67 height 12
click at [267, 436] on button "Play" at bounding box center [262, 464] width 70 height 23
click at [290, 436] on button "Play" at bounding box center [262, 464] width 70 height 23
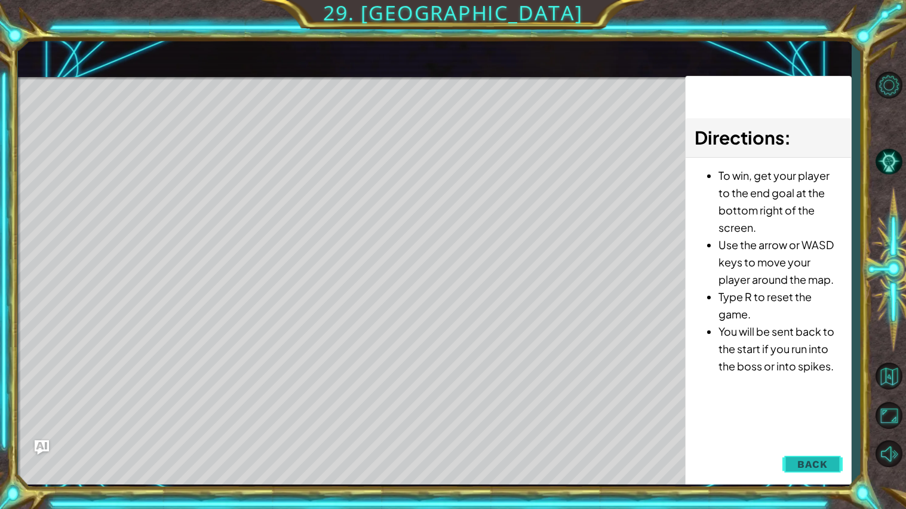
click at [815, 436] on span "Back" at bounding box center [812, 464] width 30 height 12
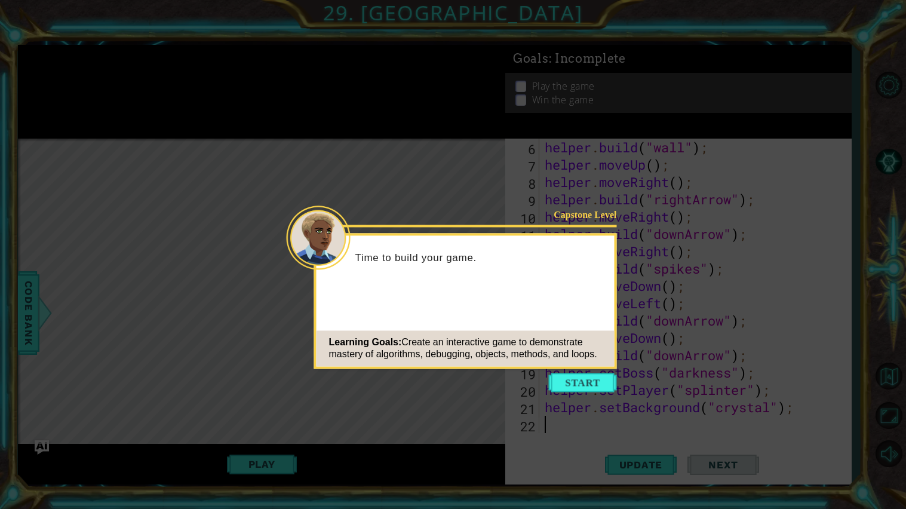
scroll to position [86, 0]
